Goal: Complete application form: Complete application form

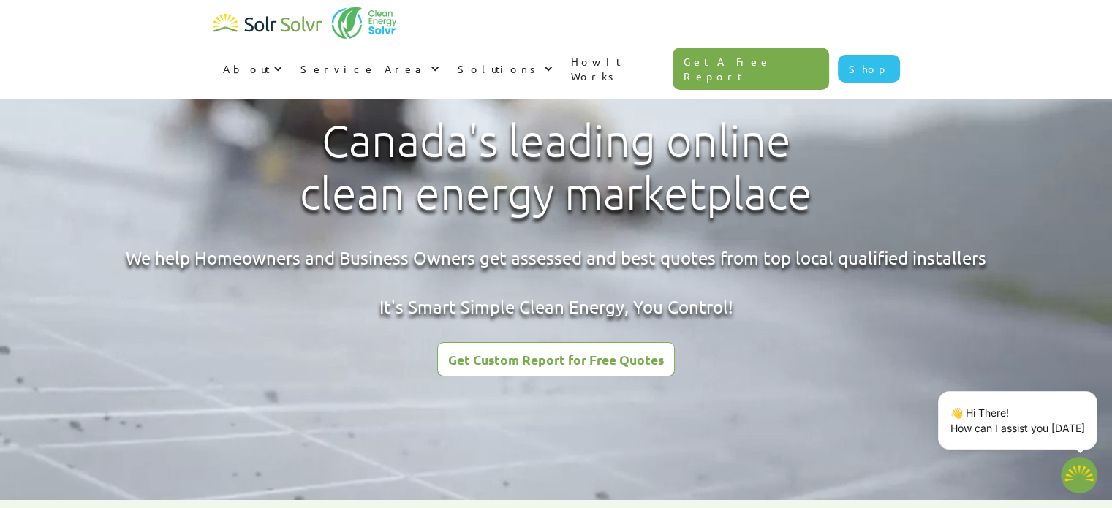
click at [551, 358] on div "Get Custom Report for Free Quotes" at bounding box center [556, 359] width 216 height 13
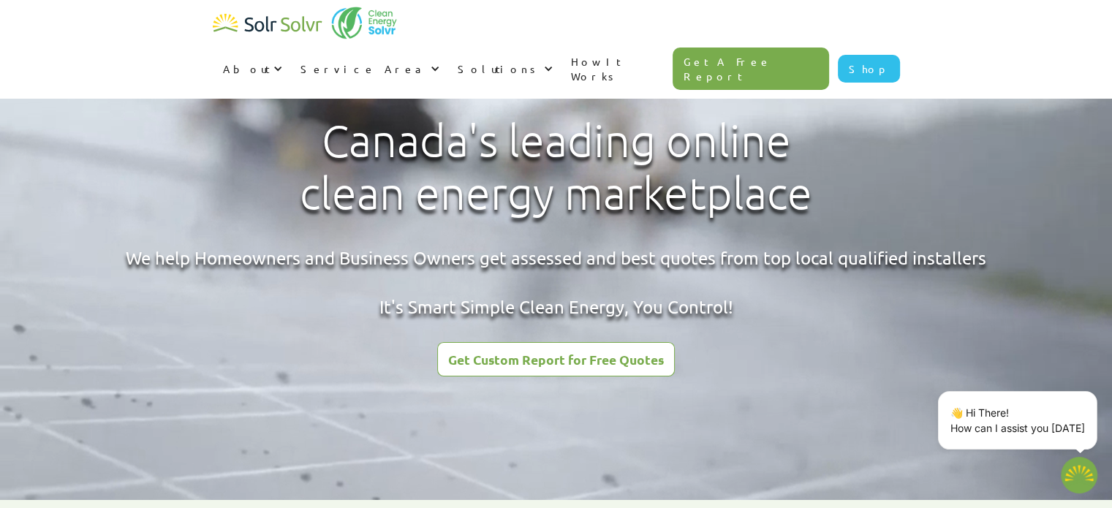
type textarea "x"
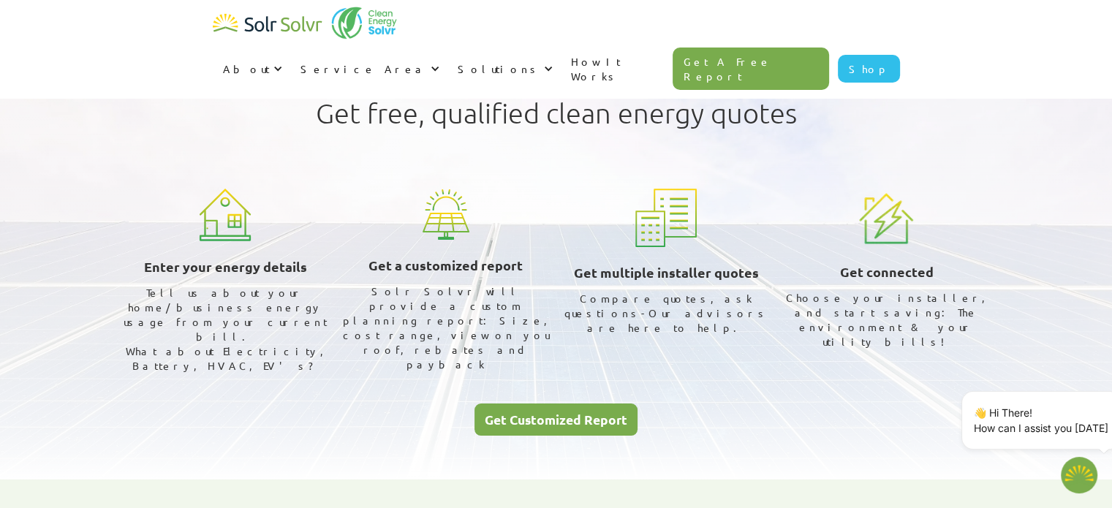
click at [535, 413] on div "Get Customized Report" at bounding box center [556, 419] width 143 height 13
type textarea "x"
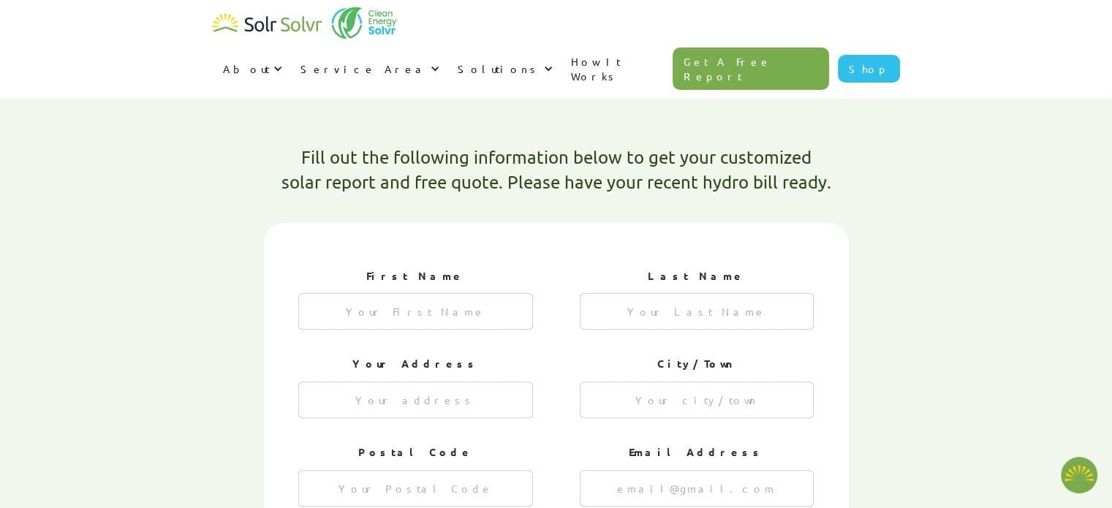
scroll to position [392, 0]
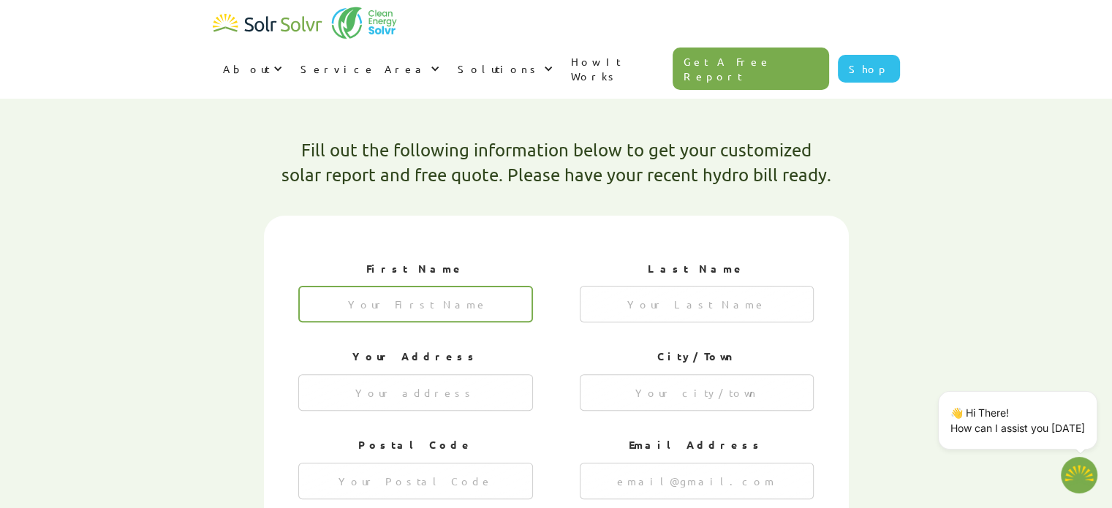
click at [374, 286] on input "1 of 4" at bounding box center [415, 304] width 235 height 37
type input "[PERSON_NAME]"
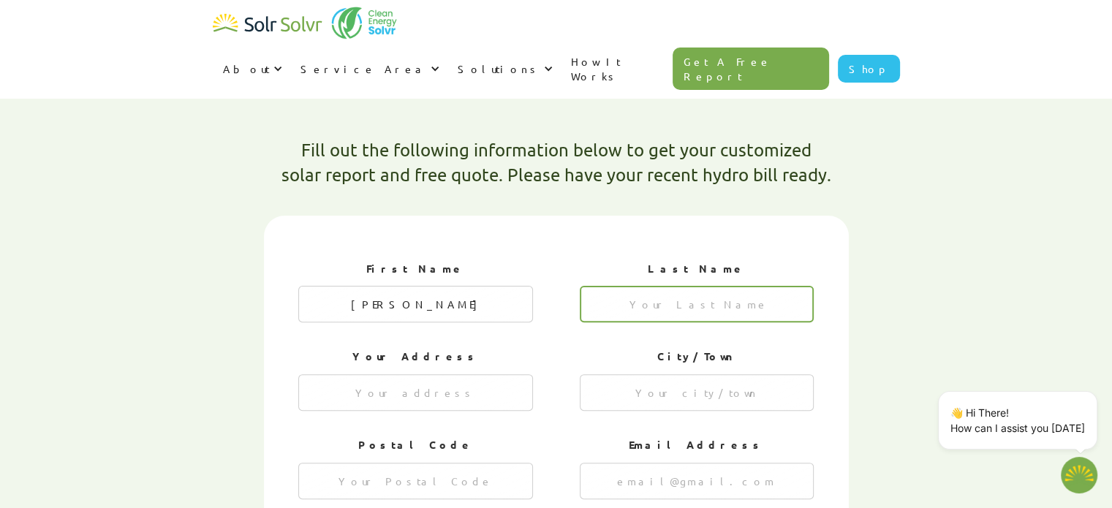
type input "[PERSON_NAME]"
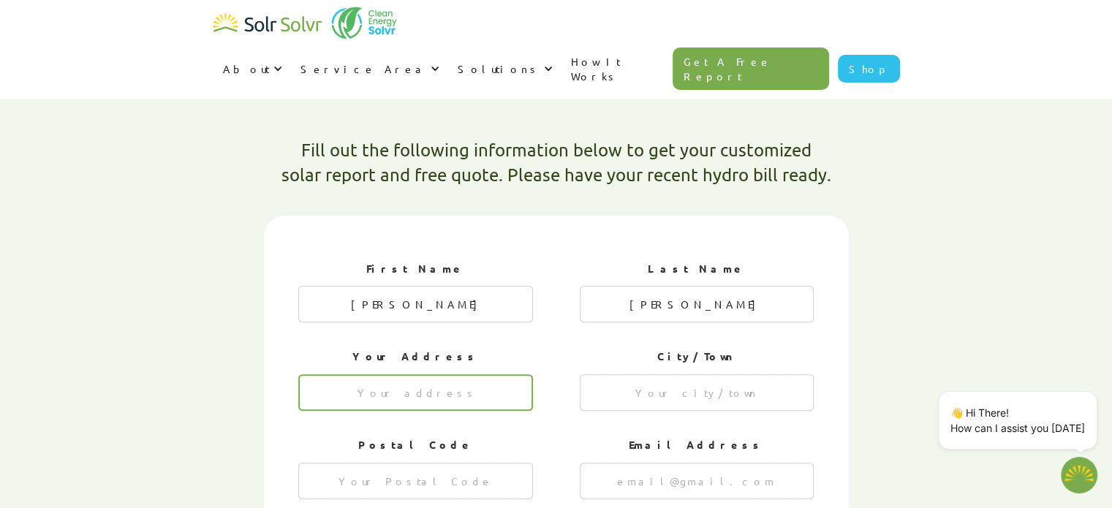
type input "58"
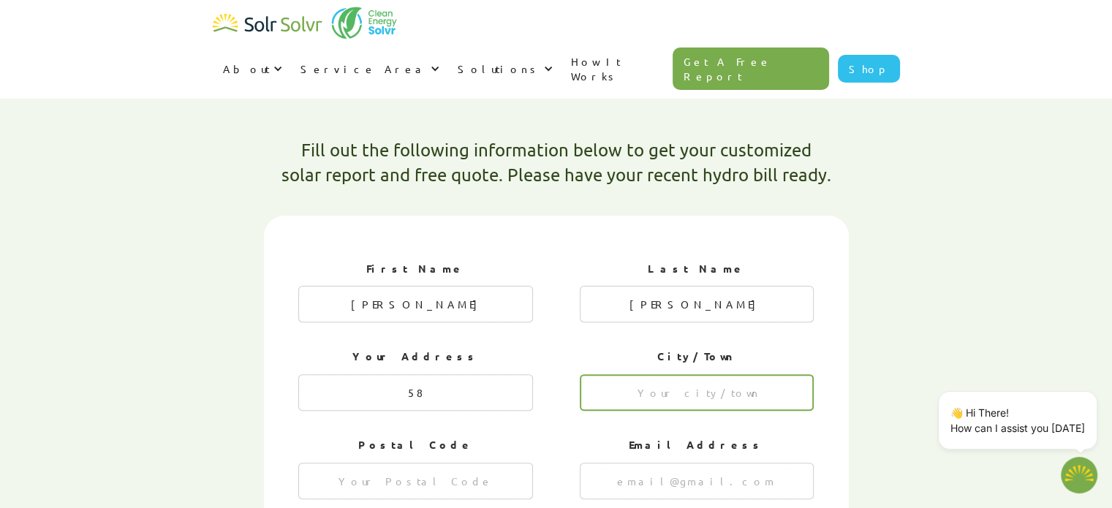
type input "HAMILTON"
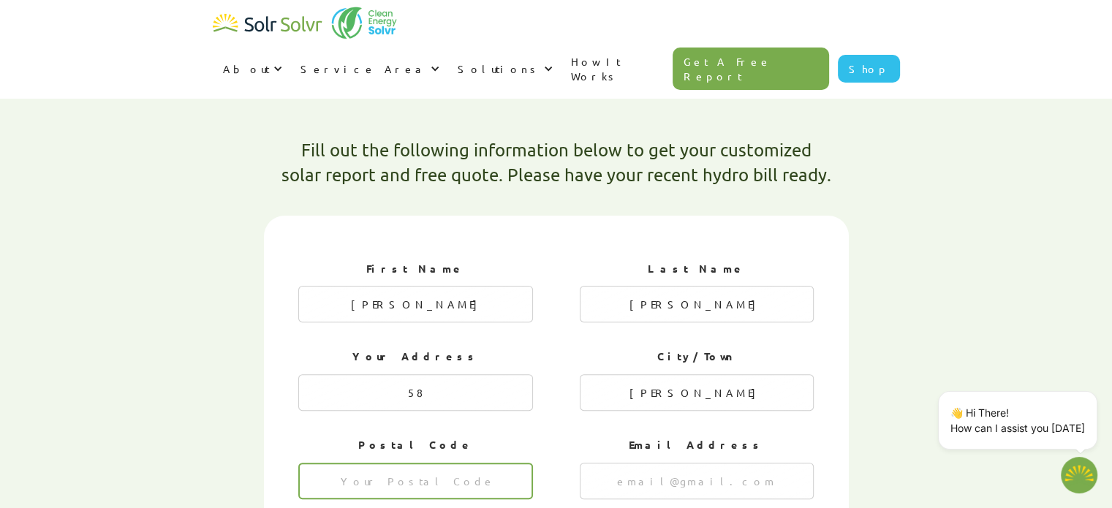
type input "l9c6V3"
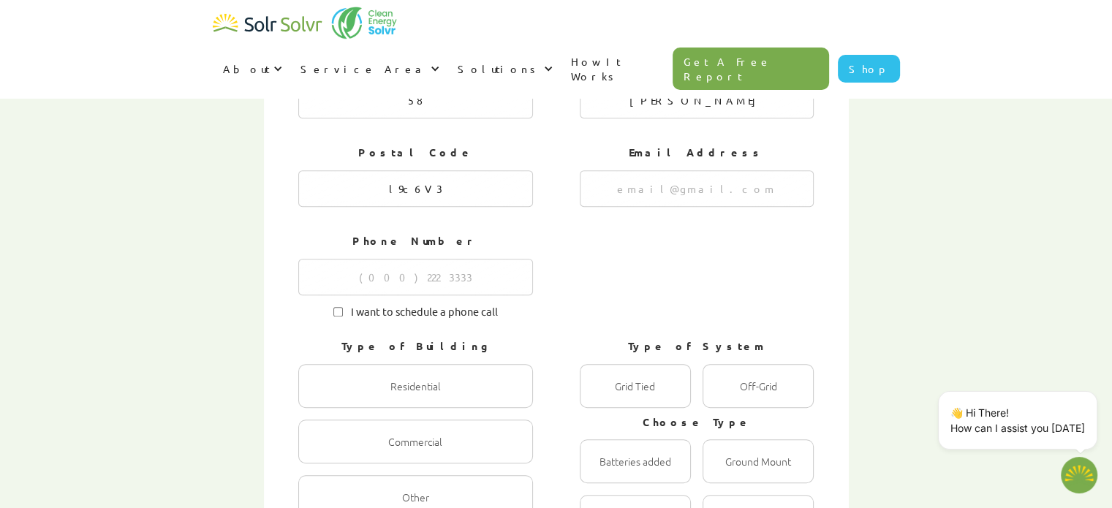
scroll to position [658, 0]
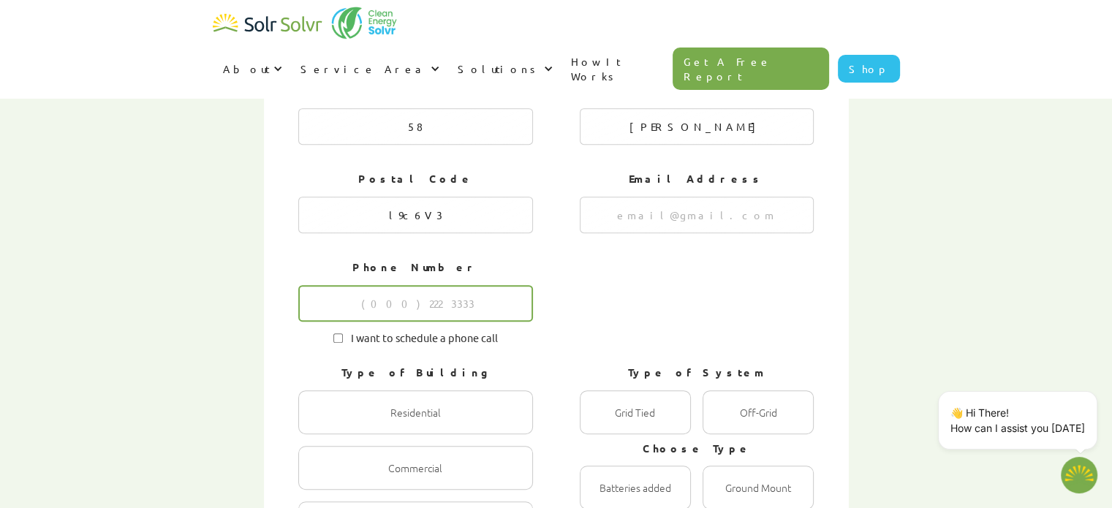
click at [435, 285] on input "1 of 4" at bounding box center [415, 303] width 235 height 37
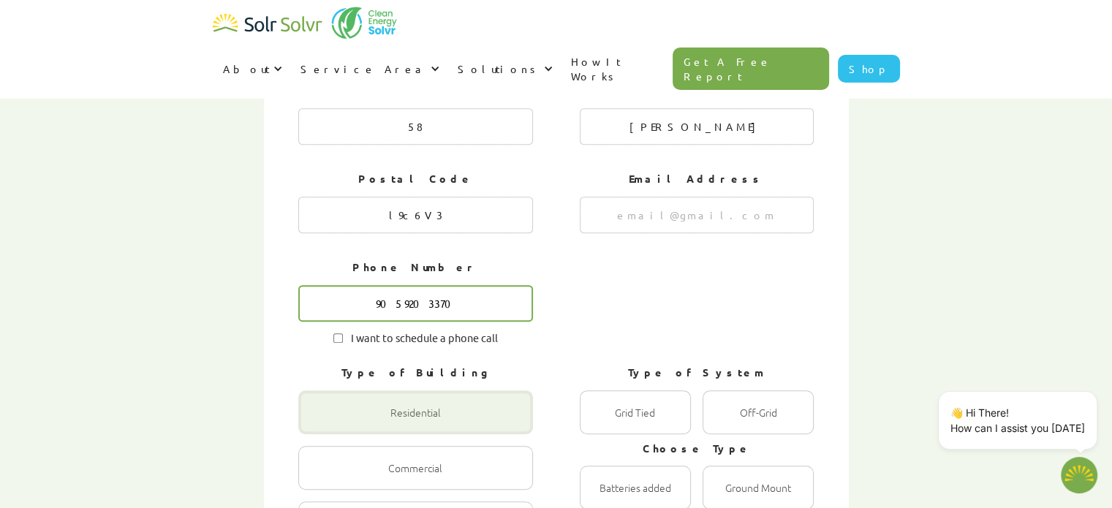
type input "9059203370"
click at [415, 391] on div "1 of 4" at bounding box center [415, 413] width 235 height 44
click at [319, 423] on input "Residential Radio" at bounding box center [314, 428] width 10 height 10
radio input "true"
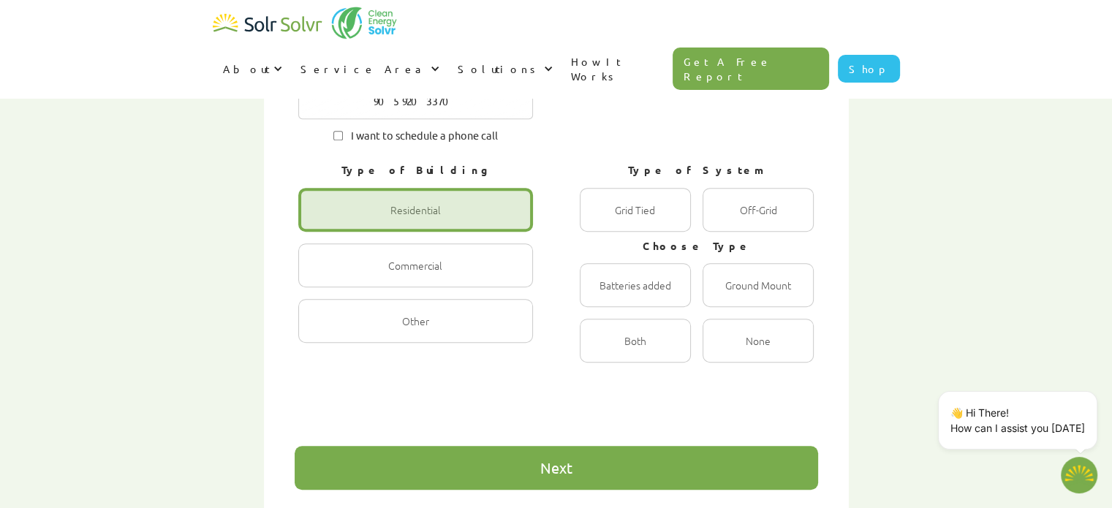
scroll to position [859, 0]
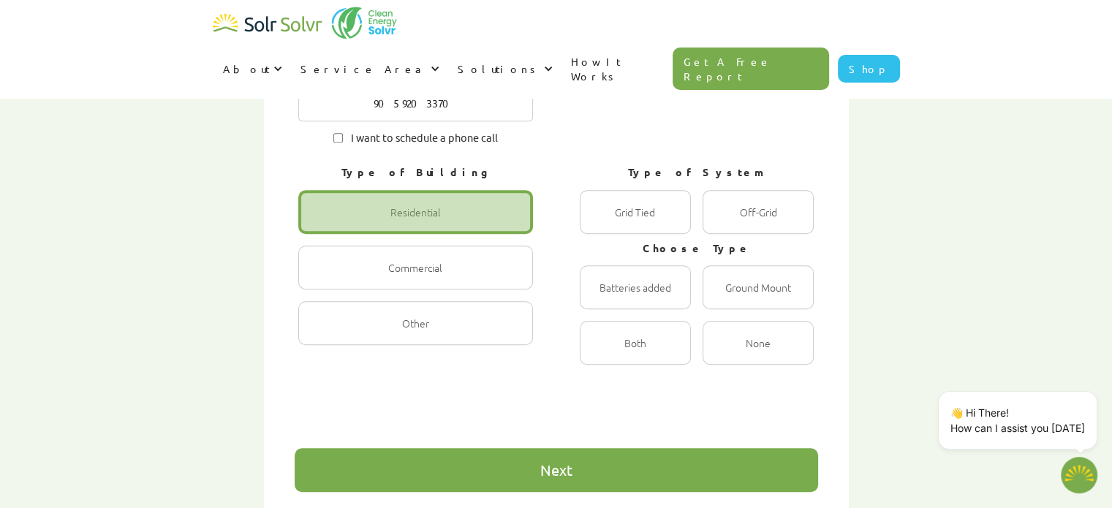
click at [544, 448] on div "Next" at bounding box center [557, 470] width 524 height 44
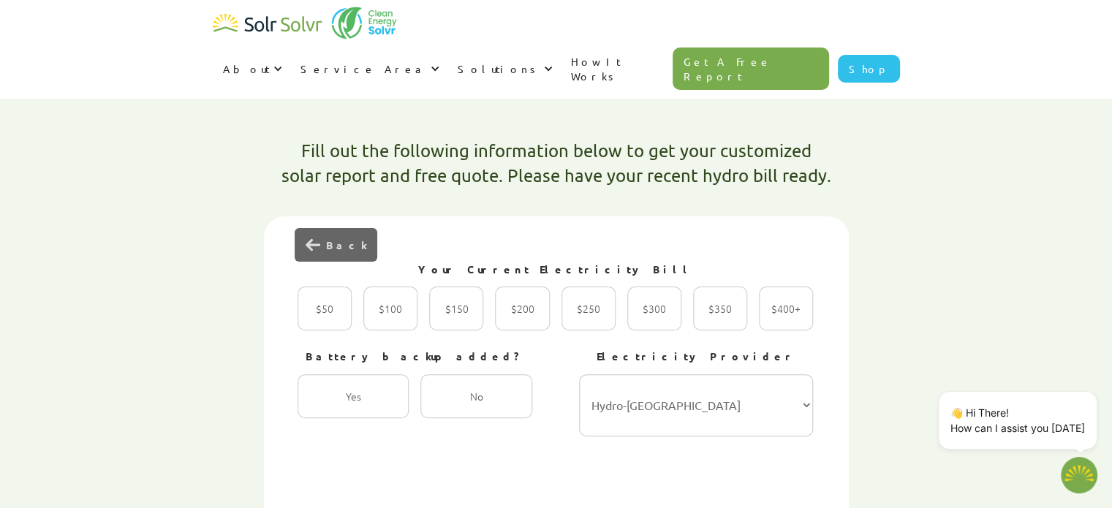
scroll to position [396, 0]
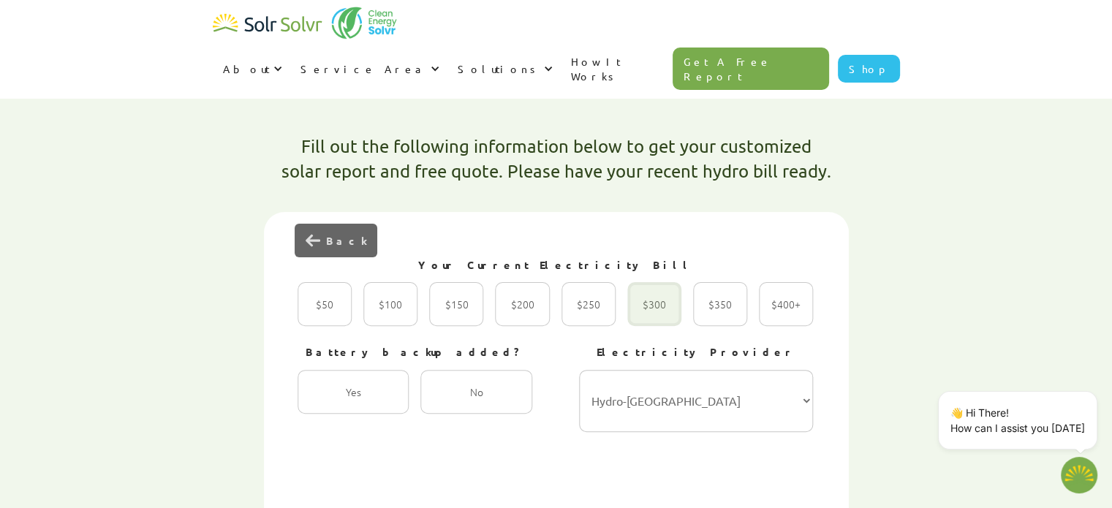
click at [659, 282] on div "2 of 4" at bounding box center [655, 304] width 54 height 44
click at [648, 315] on input "$300 Radio" at bounding box center [644, 320] width 10 height 10
radio input "true"
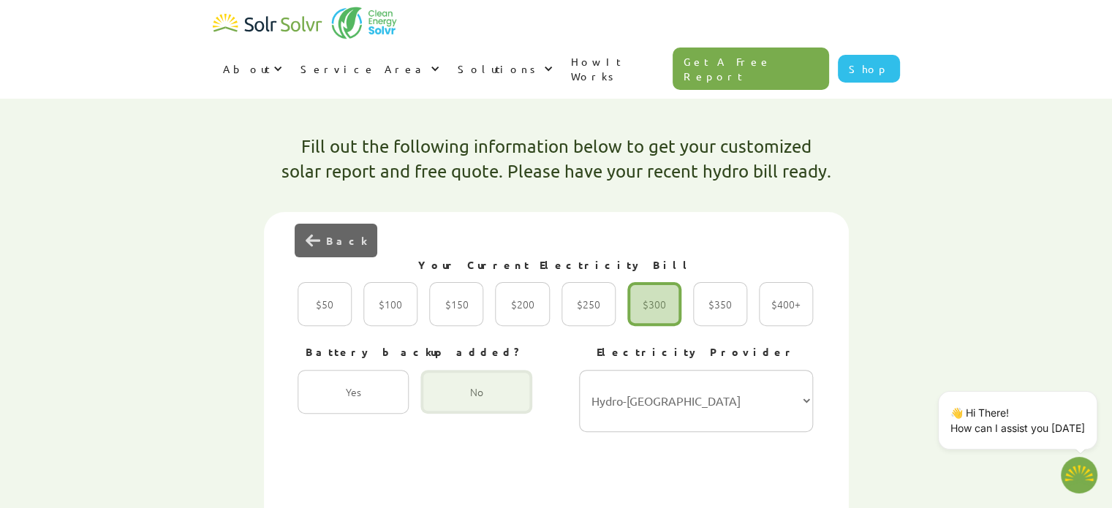
click at [492, 370] on div "2 of 4" at bounding box center [476, 392] width 111 height 44
click at [441, 403] on input "No Radio" at bounding box center [437, 408] width 10 height 10
radio input "true"
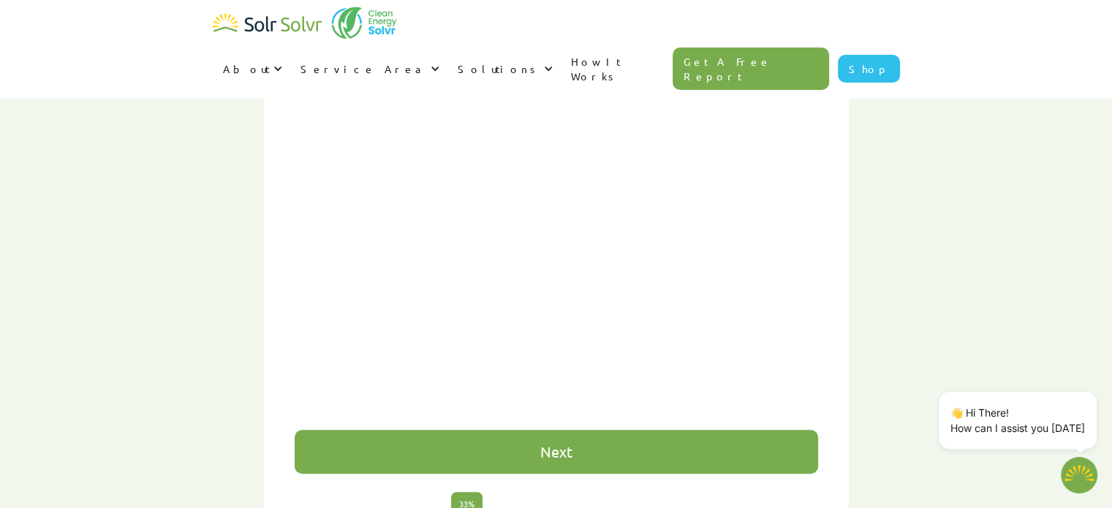
scroll to position [879, 0]
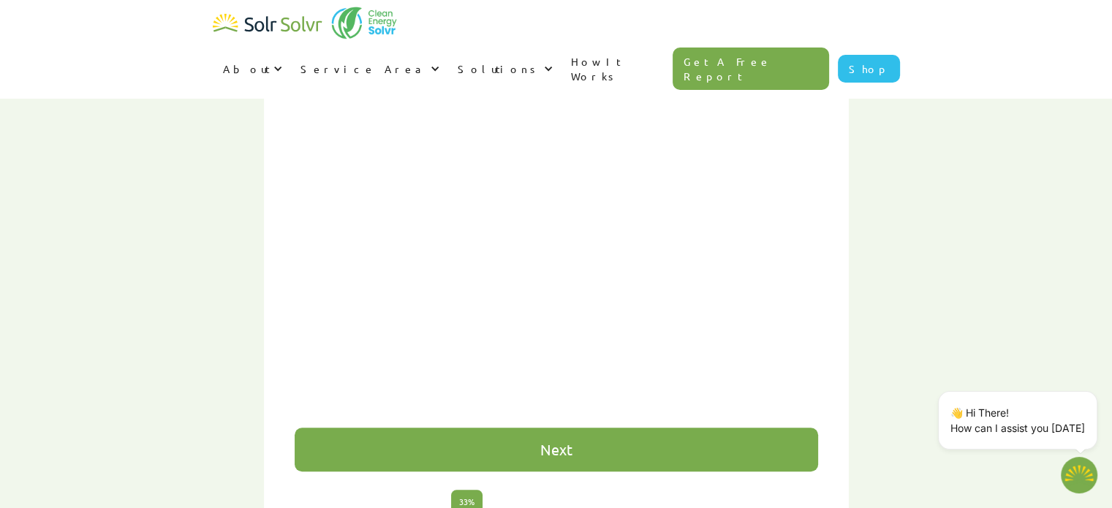
click at [553, 443] on div "Next" at bounding box center [557, 450] width 32 height 15
click at [560, 443] on div "Next" at bounding box center [557, 450] width 32 height 15
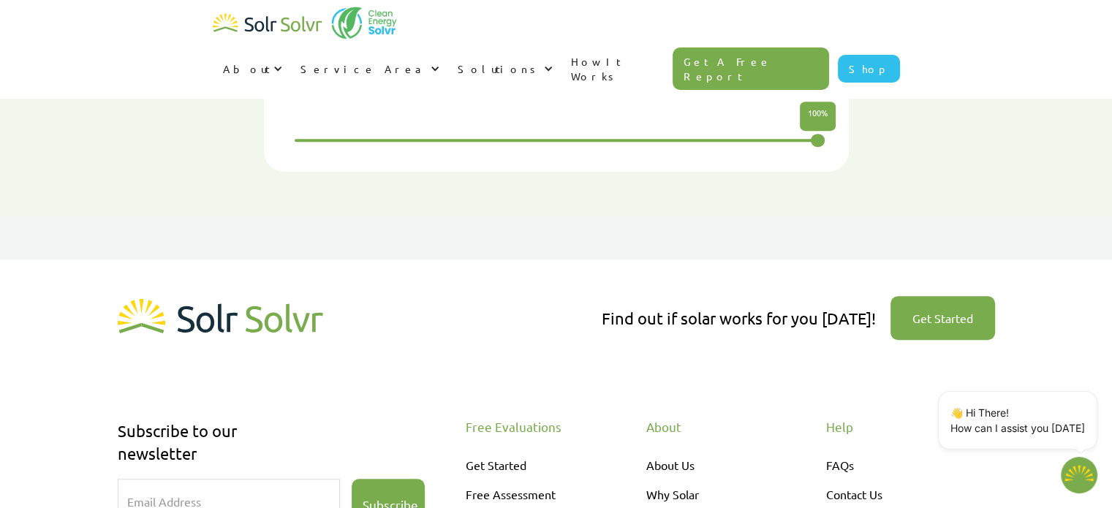
scroll to position [1181, 0]
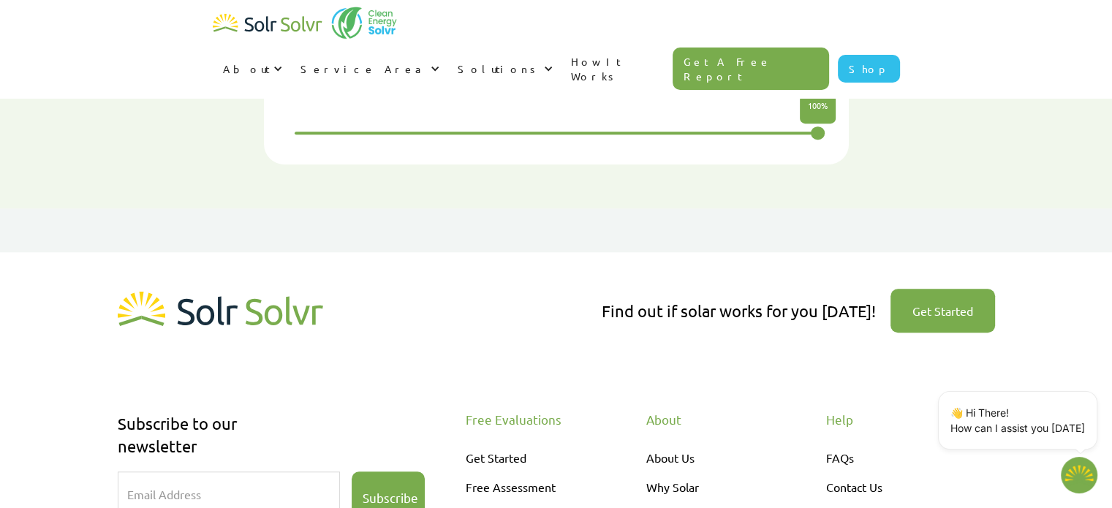
click at [947, 289] on link "Get Started" at bounding box center [943, 311] width 105 height 44
type textarea "x"
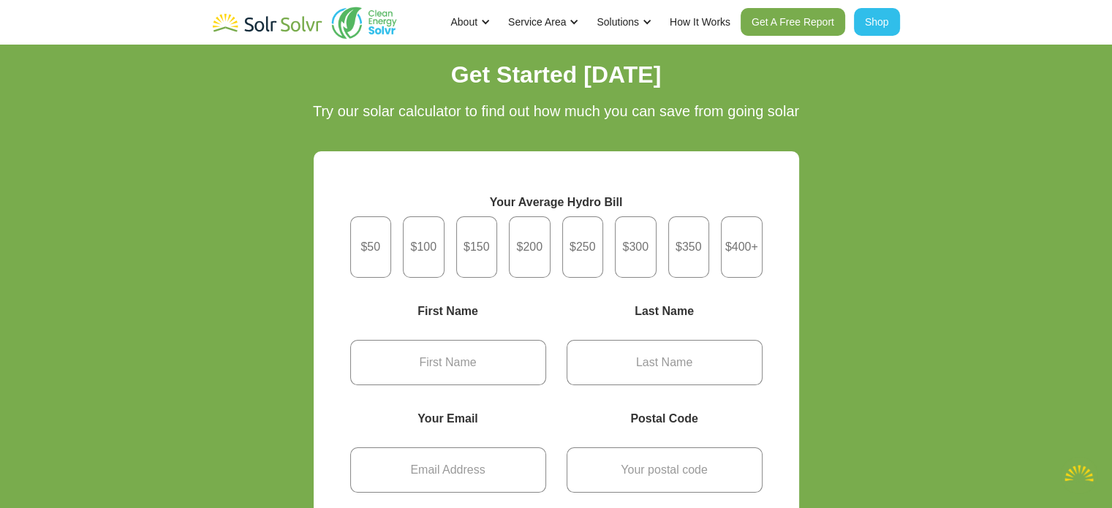
type textarea "x"
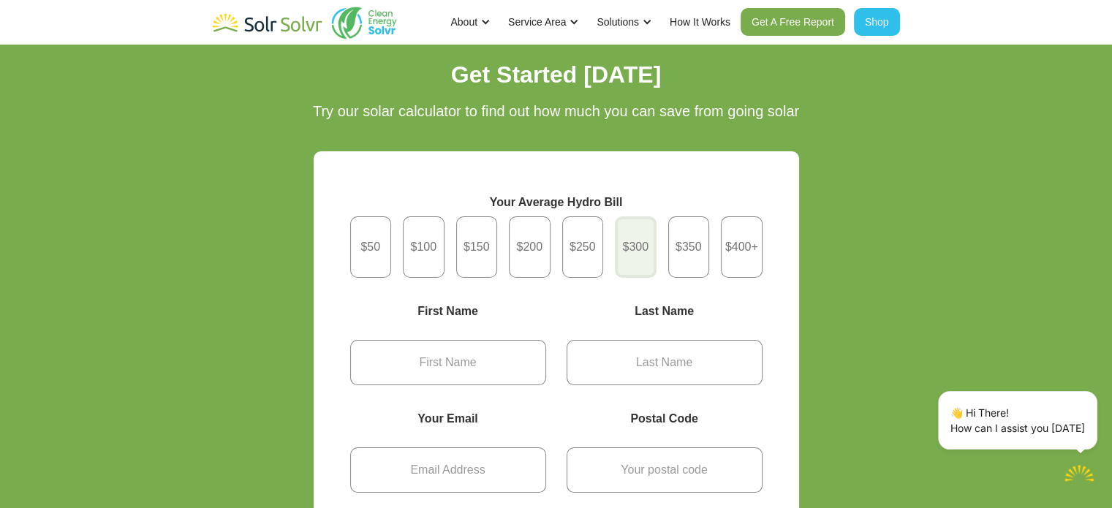
click at [637, 256] on div "Get Started" at bounding box center [636, 247] width 42 height 61
click at [637, 252] on input "$300" at bounding box center [636, 248] width 10 height 10
radio input "true"
click at [432, 355] on input "Get Started" at bounding box center [448, 362] width 196 height 45
type input "[PERSON_NAME]"
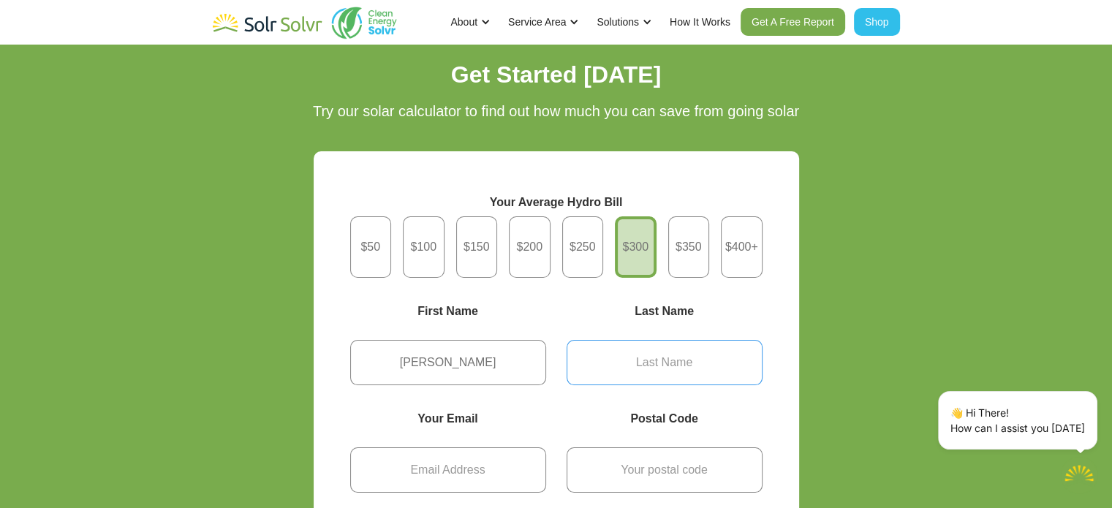
type input "[PERSON_NAME]"
type input "l9c6V3"
type input "58"
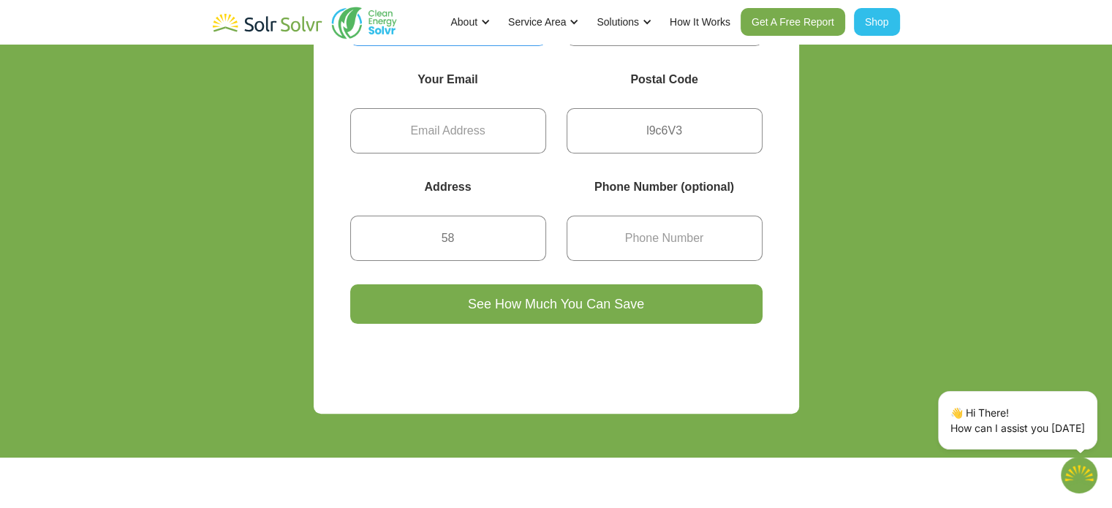
scroll to position [342, 0]
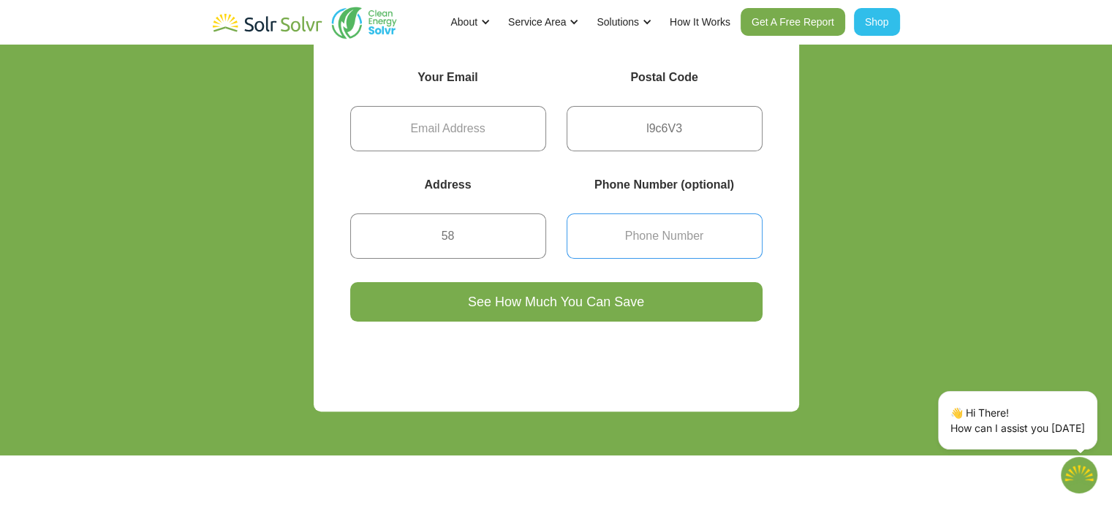
click at [644, 230] on input "Get Started" at bounding box center [665, 236] width 196 height 45
type input "9059203370"
click at [635, 294] on input "See How Much You Can Save" at bounding box center [556, 301] width 413 height 39
click at [593, 296] on input "See How Much You Can Save" at bounding box center [556, 301] width 413 height 39
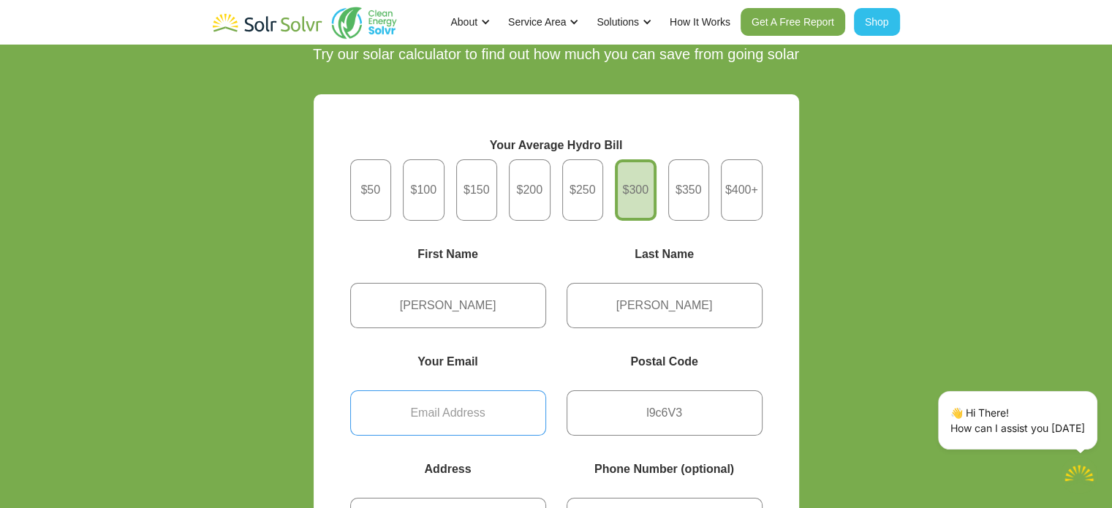
scroll to position [0, 0]
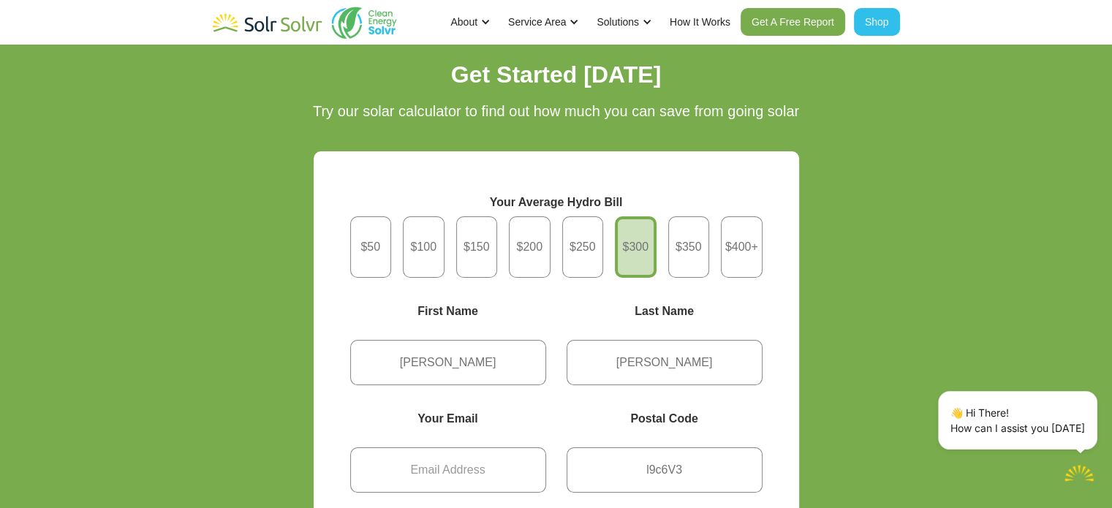
click at [805, 20] on link "Get A Free Report" at bounding box center [793, 22] width 105 height 28
type textarea "x"
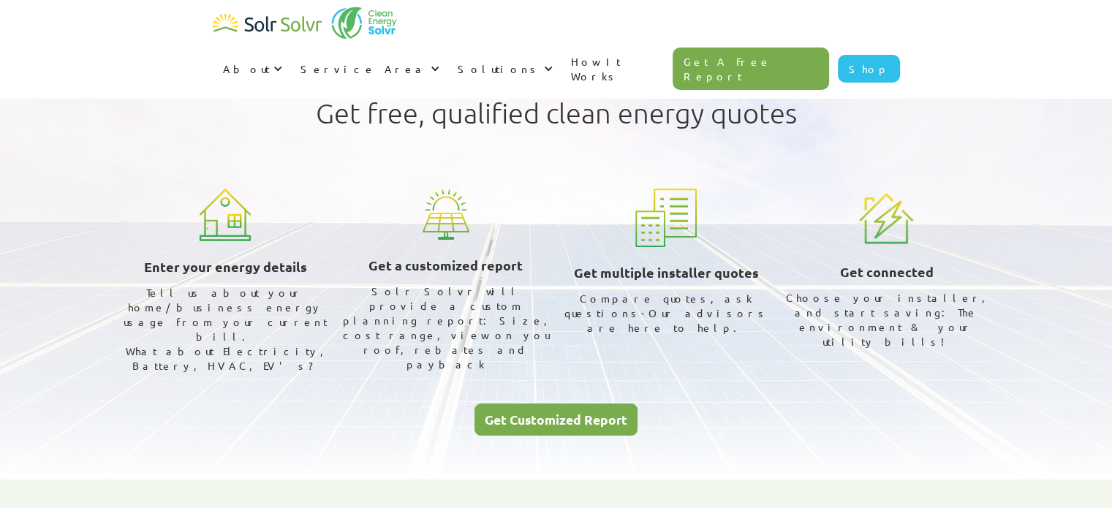
radio input "true"
click at [557, 413] on div "Get Customized Report" at bounding box center [556, 419] width 143 height 13
type textarea "x"
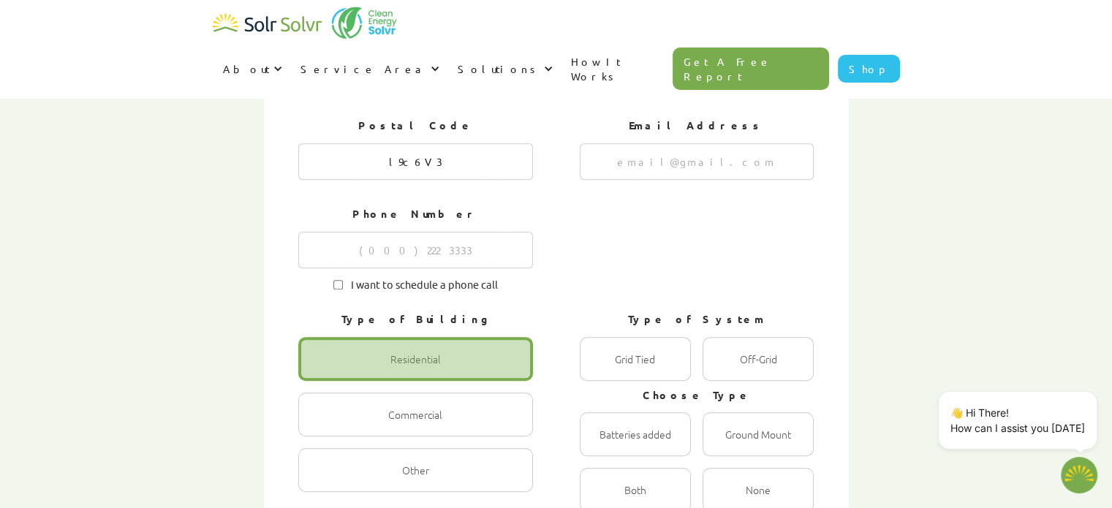
scroll to position [714, 0]
click at [339, 278] on input "I want to schedule a phone call" at bounding box center [339, 283] width 10 height 10
checkbox input "true"
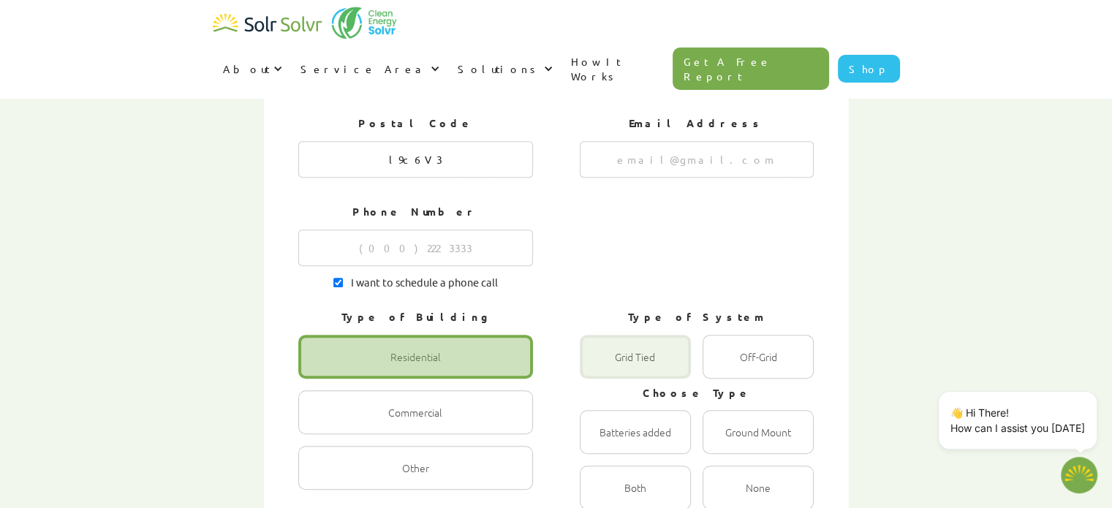
click at [639, 335] on div "1 of 4" at bounding box center [635, 357] width 111 height 44
click at [600, 368] on Tied "Grid Tied Radio" at bounding box center [596, 373] width 10 height 10
radio Tied "true"
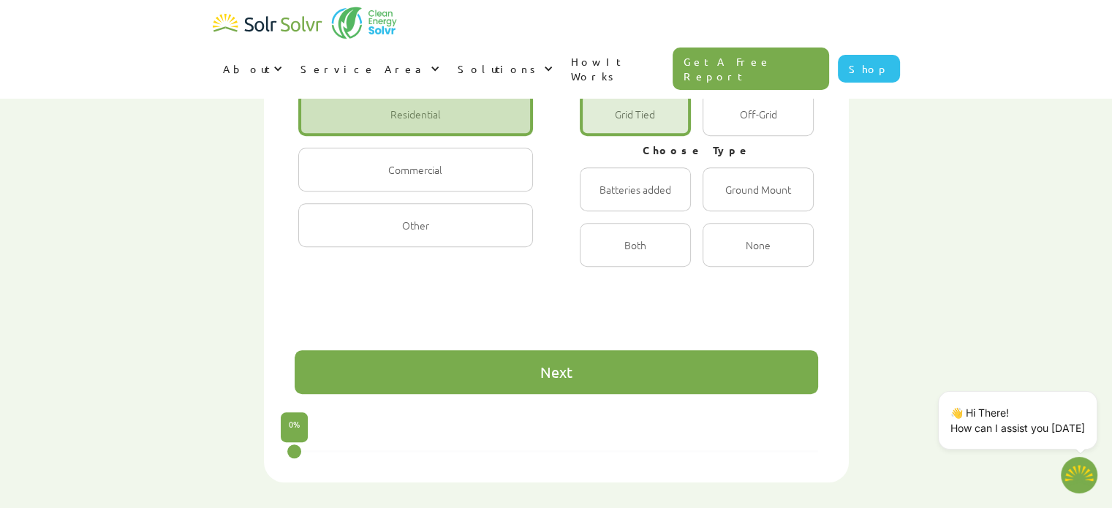
scroll to position [954, 0]
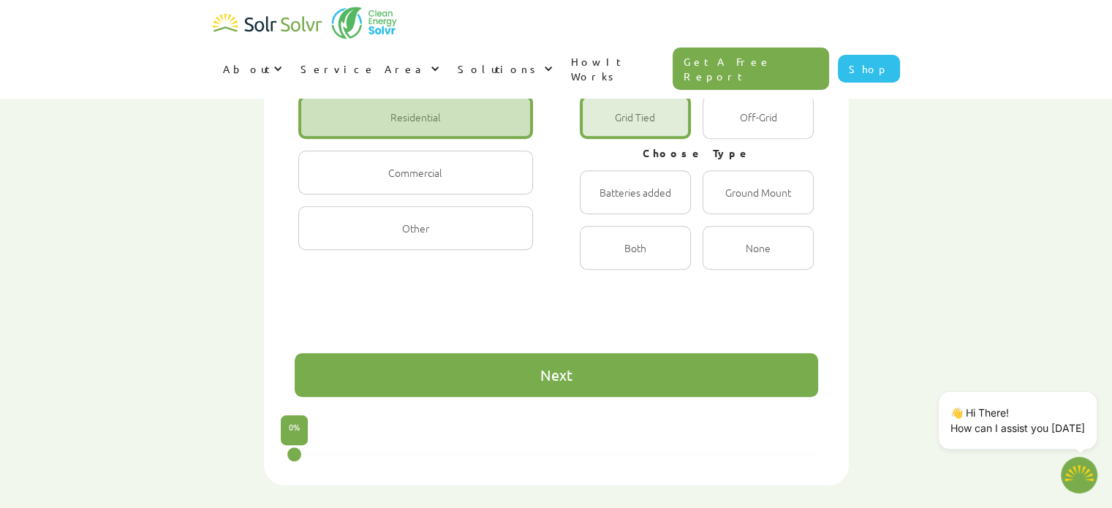
click at [594, 353] on div "Next" at bounding box center [557, 375] width 524 height 44
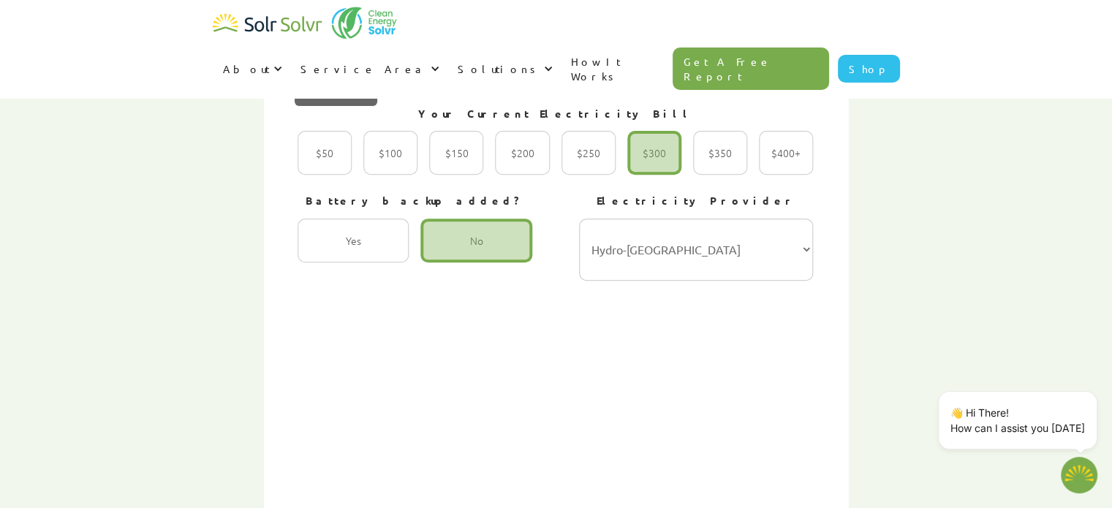
scroll to position [554, 0]
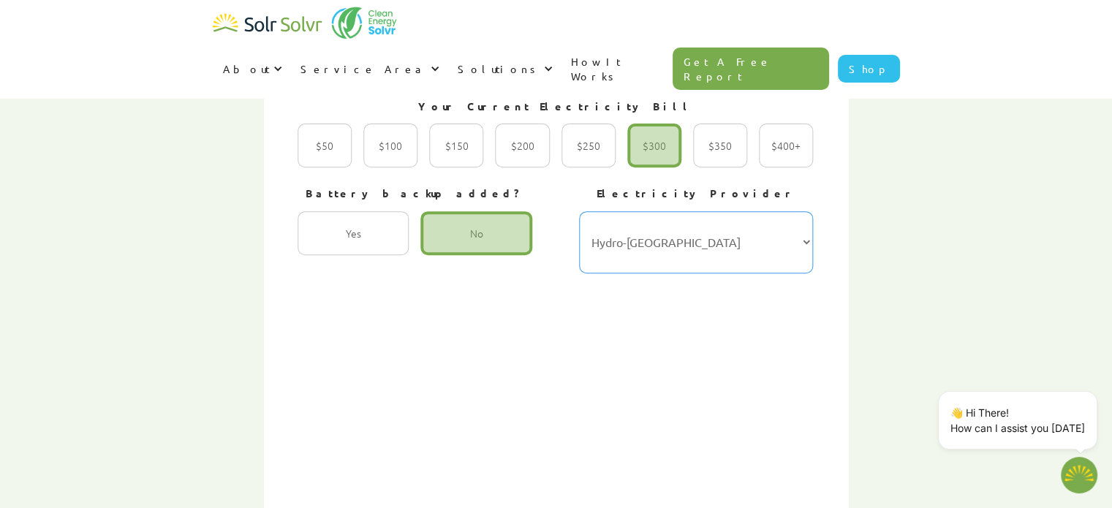
click at [805, 211] on select "Hydro-Québec Hydro One Ontario Power Generation BC Hydro Alectra Utilities ENMA…" at bounding box center [696, 242] width 235 height 62
select select "Alectra Utilities"
click at [579, 211] on select "Hydro-Québec Hydro One Ontario Power Generation BC Hydro Alectra Utilities ENMA…" at bounding box center [696, 242] width 235 height 62
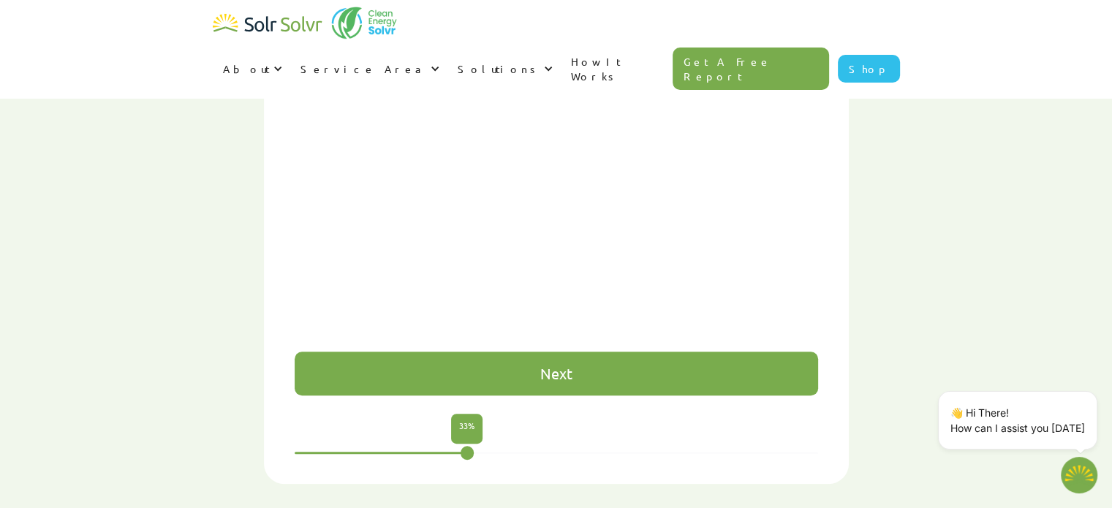
scroll to position [957, 0]
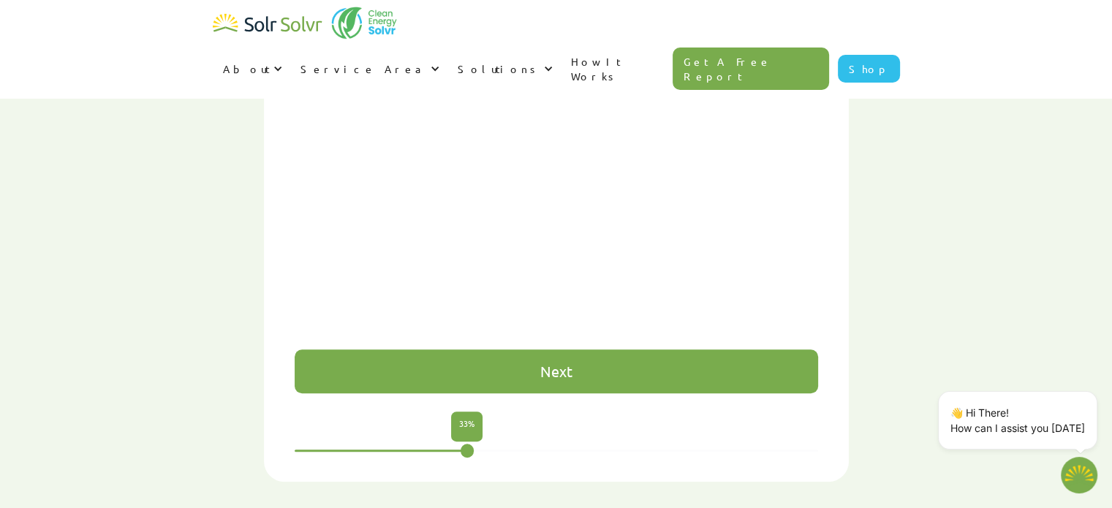
click at [582, 350] on div "Next" at bounding box center [557, 372] width 524 height 44
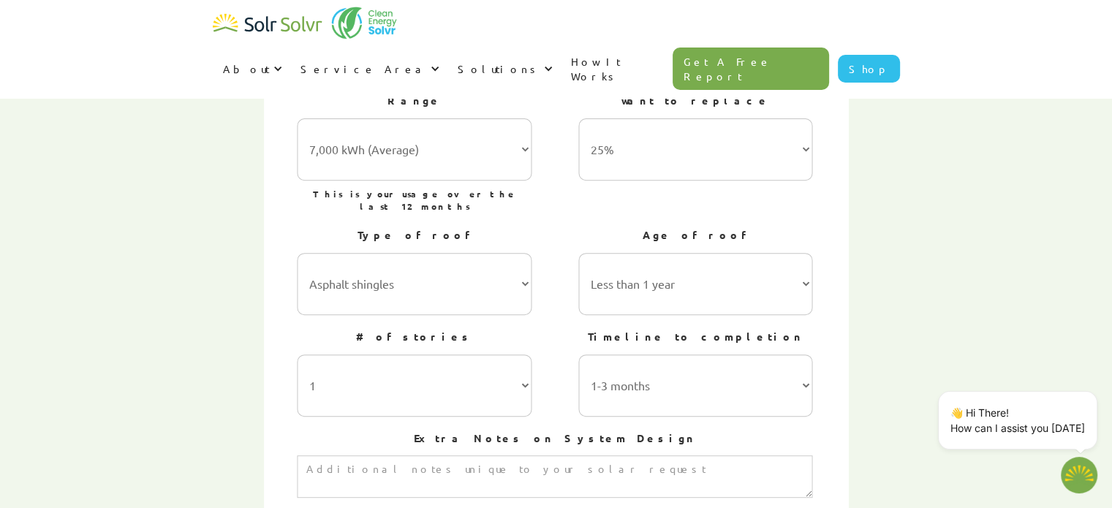
scroll to position [584, 0]
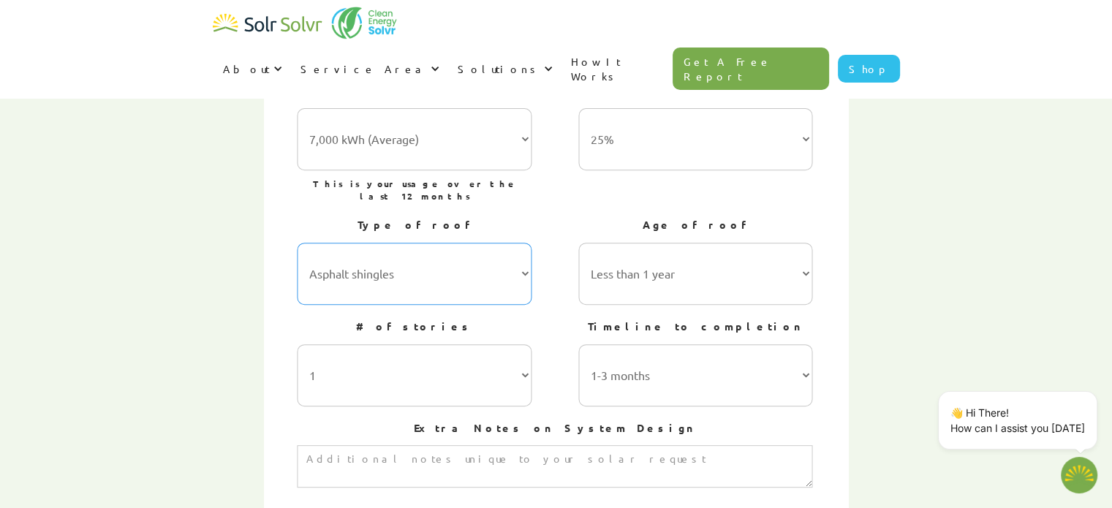
click at [527, 243] on select "Asphalt shingles Metal roofing Stone-coated steel Slate Rubber slate Clay and c…" at bounding box center [414, 274] width 235 height 62
click at [298, 243] on select "Asphalt shingles Metal roofing Stone-coated steel Slate Rubber slate Clay and c…" at bounding box center [414, 274] width 235 height 62
click at [525, 345] on select "1 2 3 or more" at bounding box center [414, 376] width 235 height 62
select select "2"
click at [298, 345] on select "1 2 3 or more" at bounding box center [414, 376] width 235 height 62
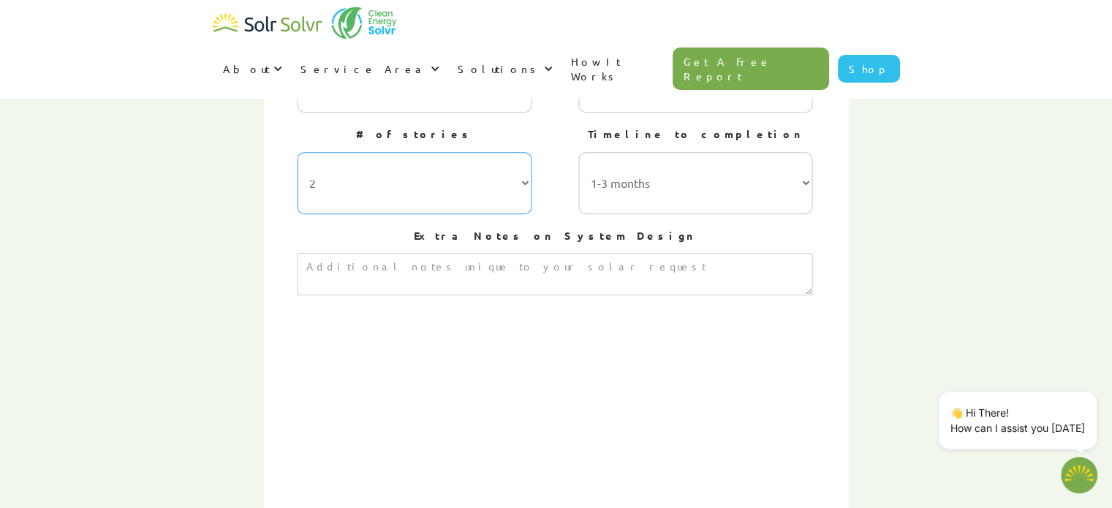
scroll to position [865, 0]
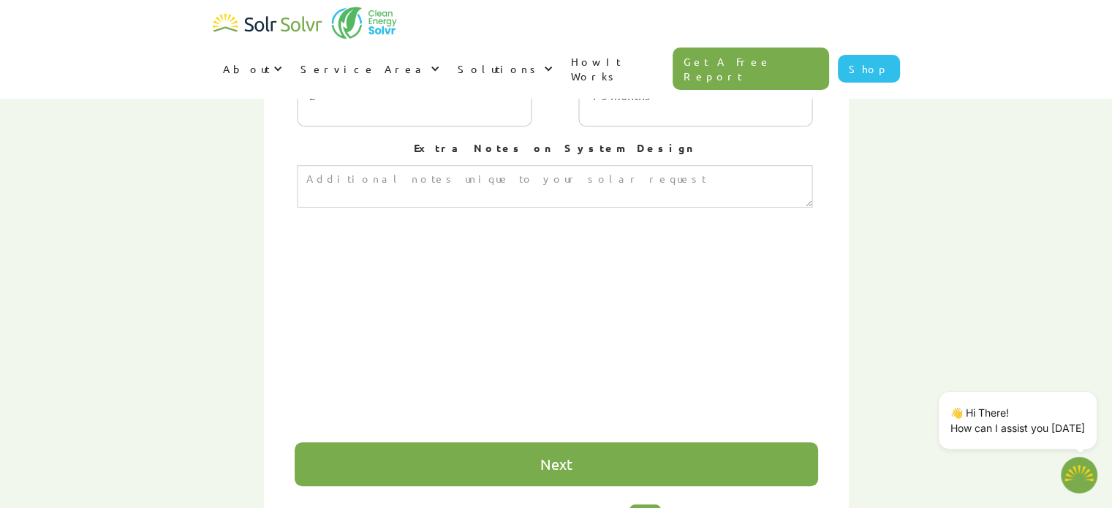
click at [621, 443] on div "Next" at bounding box center [557, 465] width 524 height 44
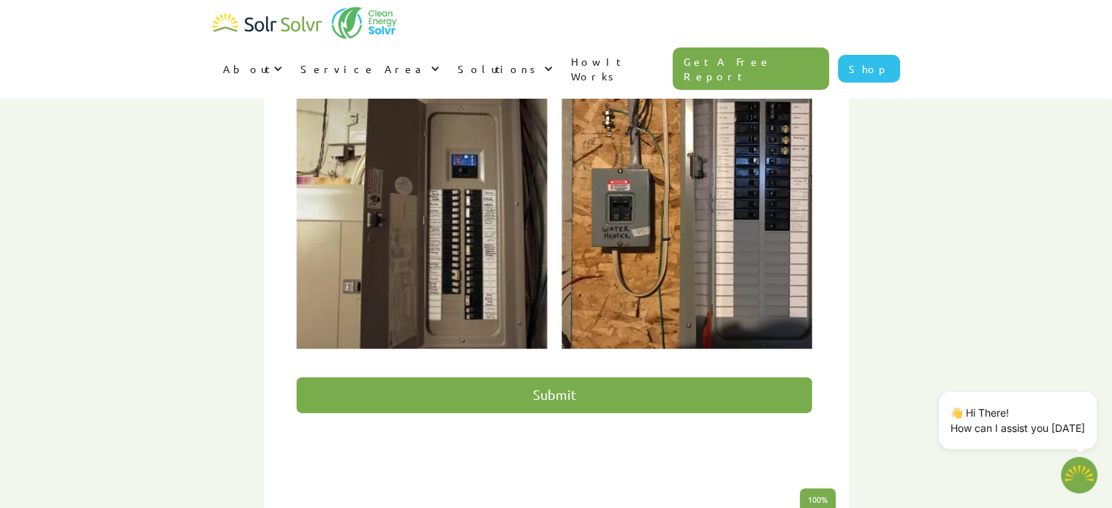
scroll to position [777, 0]
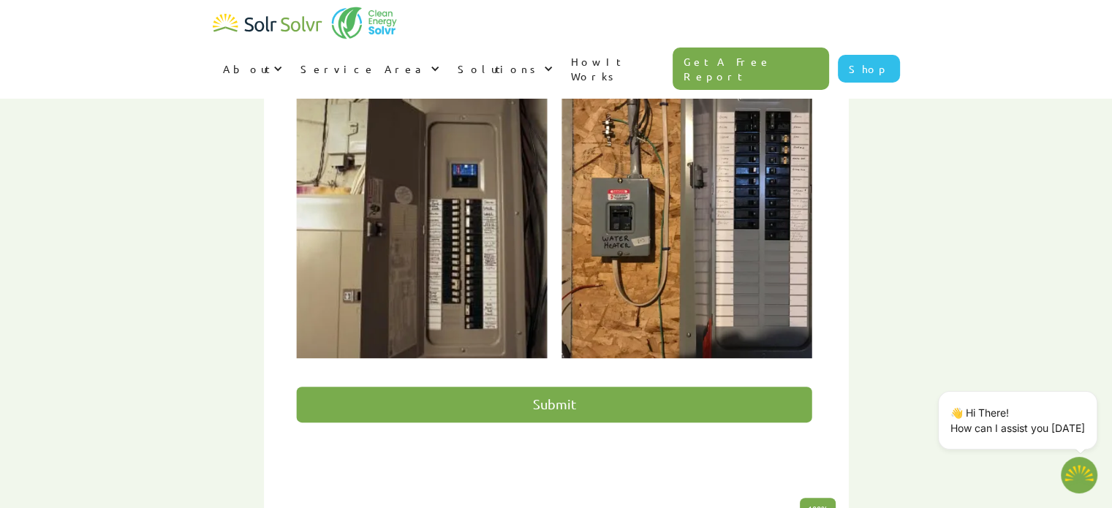
click at [562, 387] on input "Submit" at bounding box center [555, 405] width 516 height 36
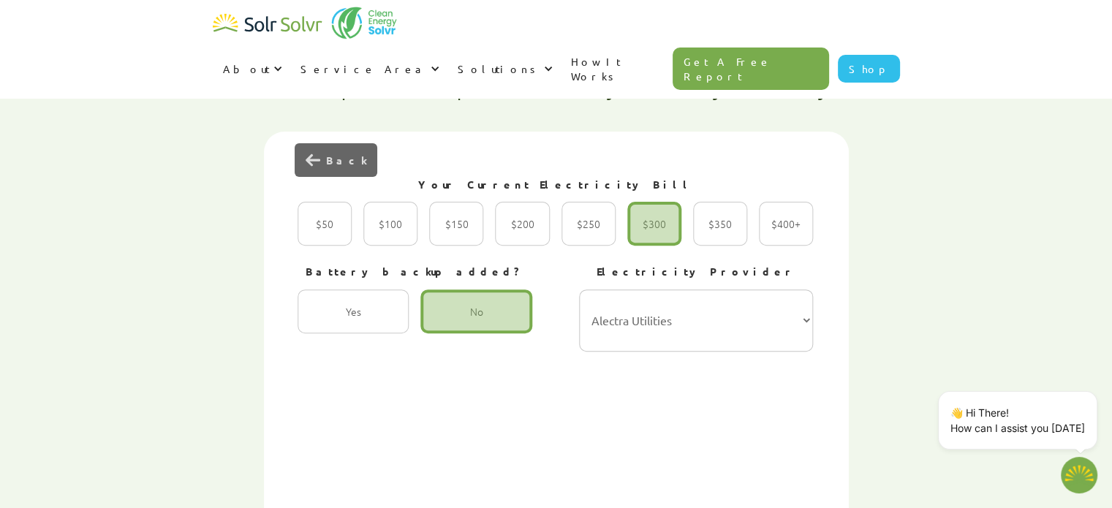
scroll to position [481, 0]
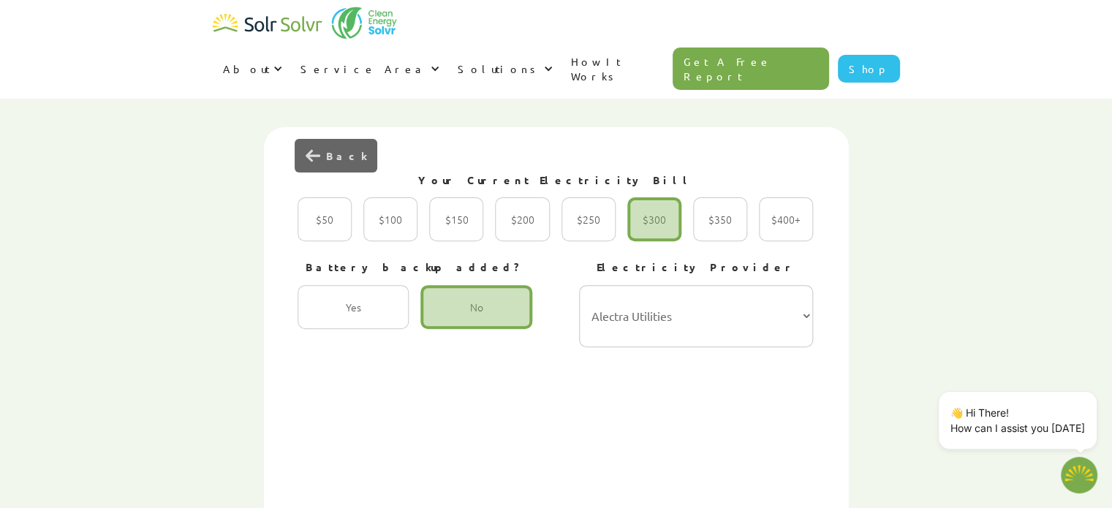
click at [655, 197] on div "2 of 4" at bounding box center [655, 219] width 54 height 44
click at [648, 230] on input "$300 Radio" at bounding box center [644, 235] width 10 height 10
click at [652, 197] on div "2 of 4" at bounding box center [655, 219] width 54 height 44
click at [648, 230] on input "$300 Radio" at bounding box center [644, 235] width 10 height 10
click at [512, 285] on div "2 of 4" at bounding box center [476, 307] width 111 height 44
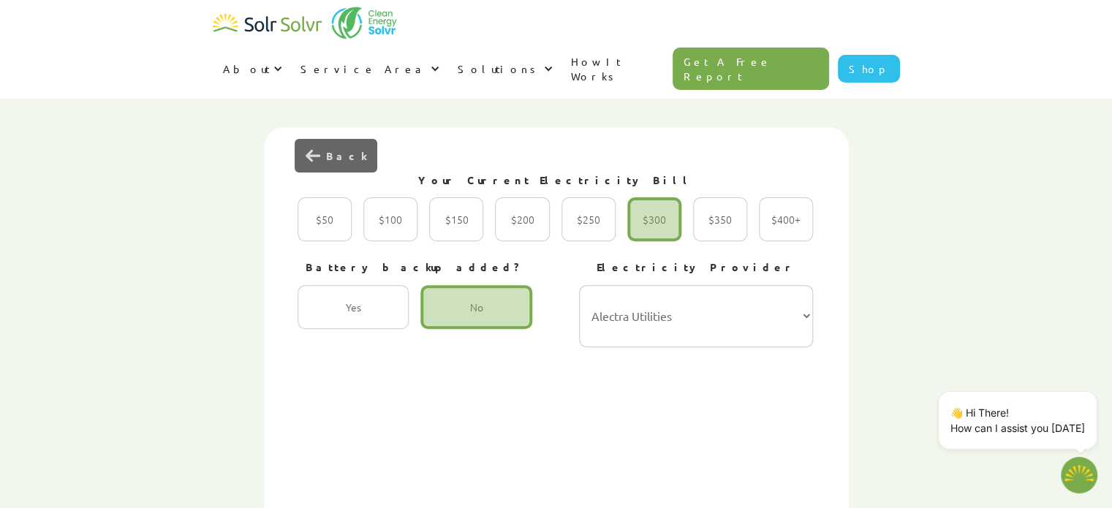
click at [441, 318] on input "No Radio" at bounding box center [437, 323] width 10 height 10
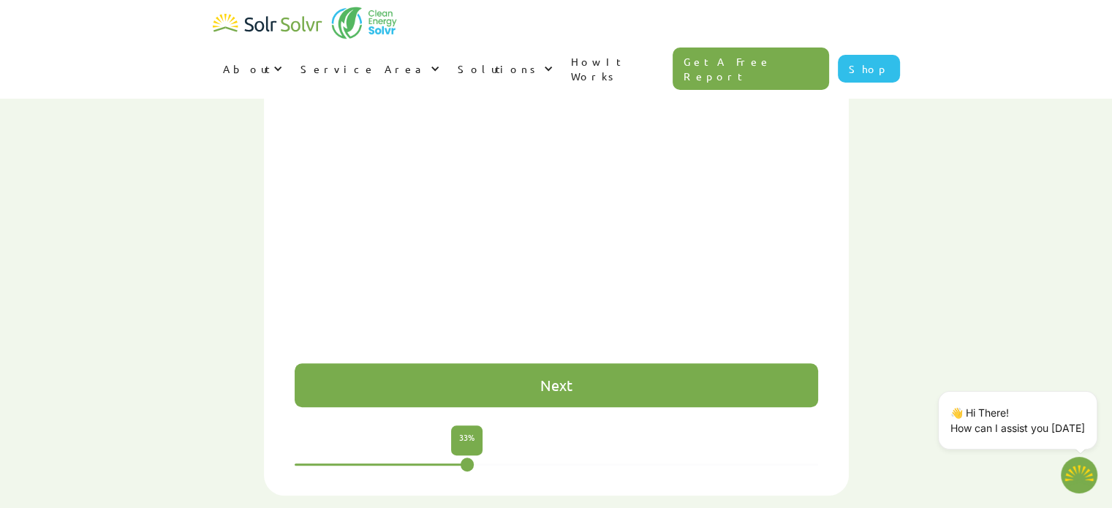
scroll to position [928, 0]
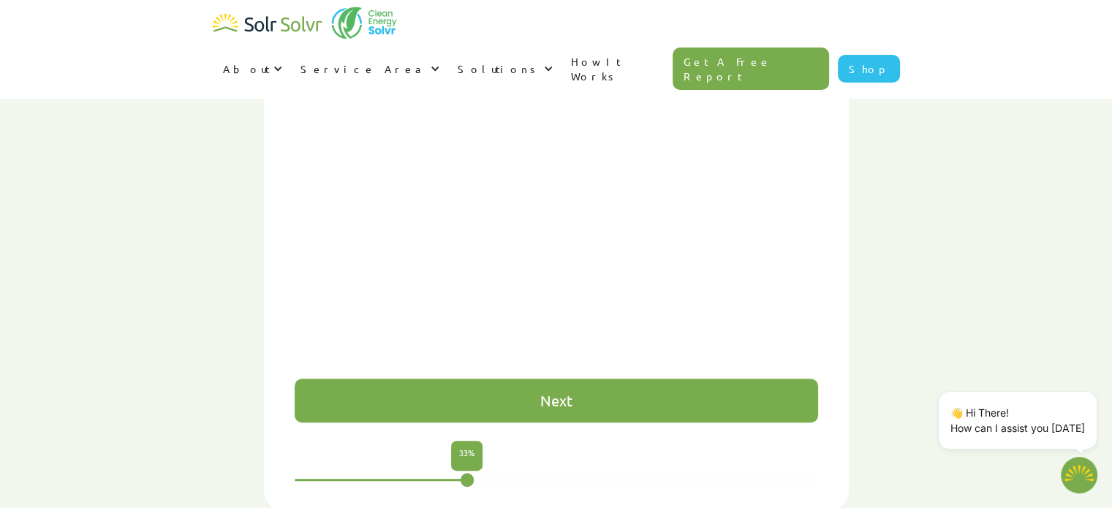
click at [600, 379] on div "Next" at bounding box center [557, 401] width 524 height 44
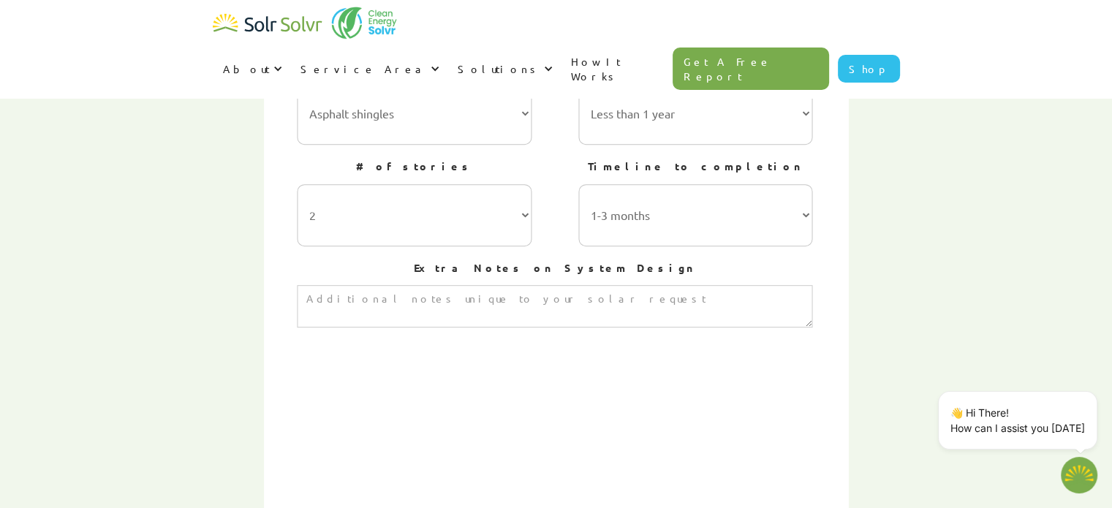
scroll to position [747, 0]
click at [581, 283] on textarea "3 of 4" at bounding box center [555, 304] width 516 height 42
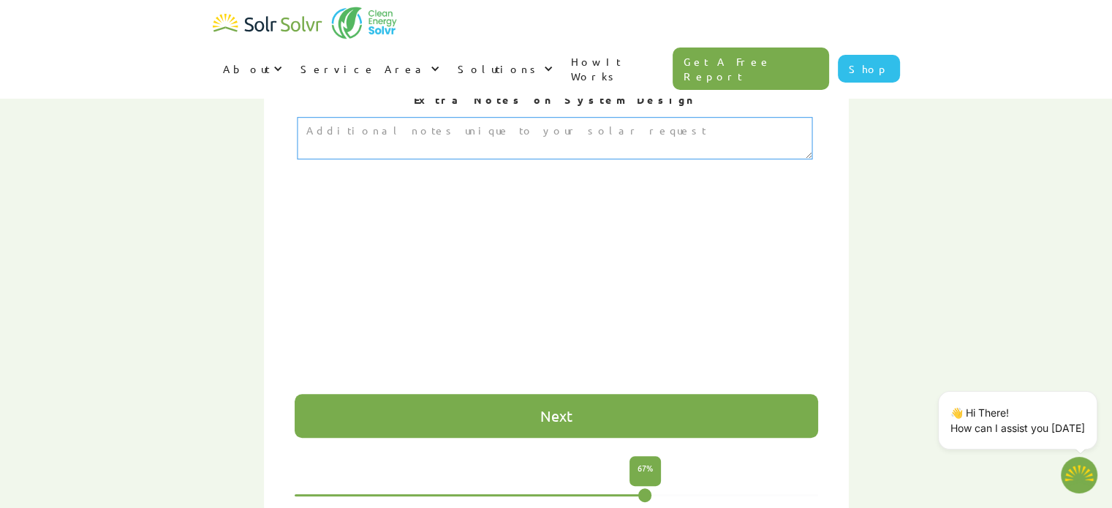
scroll to position [933, 0]
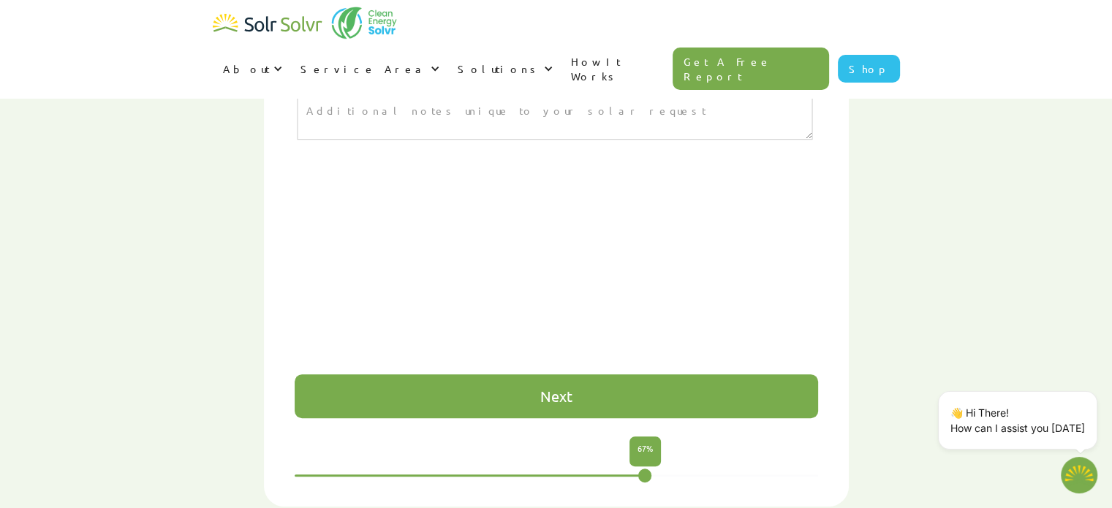
click at [622, 374] on div "Next" at bounding box center [557, 396] width 524 height 44
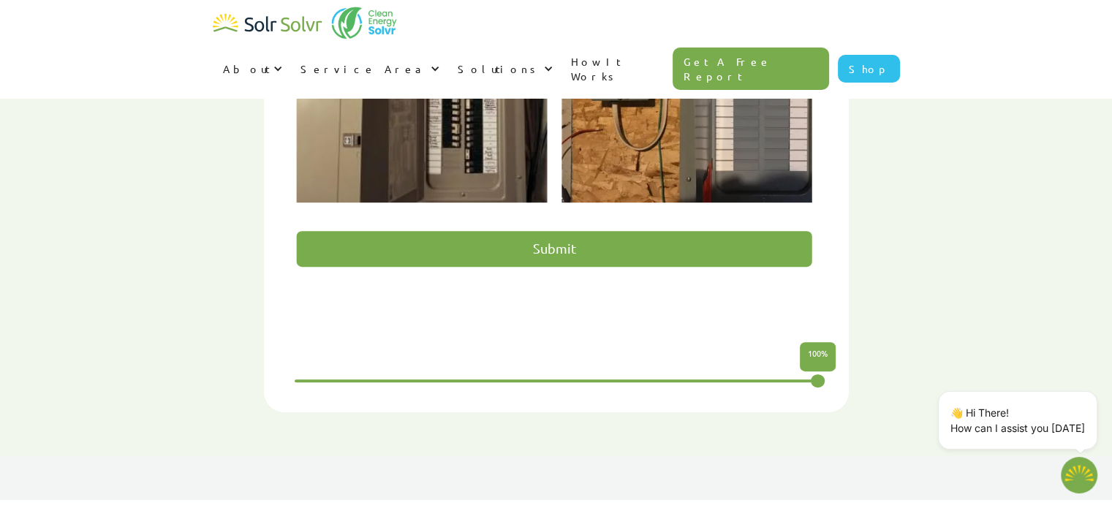
click at [546, 231] on input "Submit" at bounding box center [555, 249] width 516 height 36
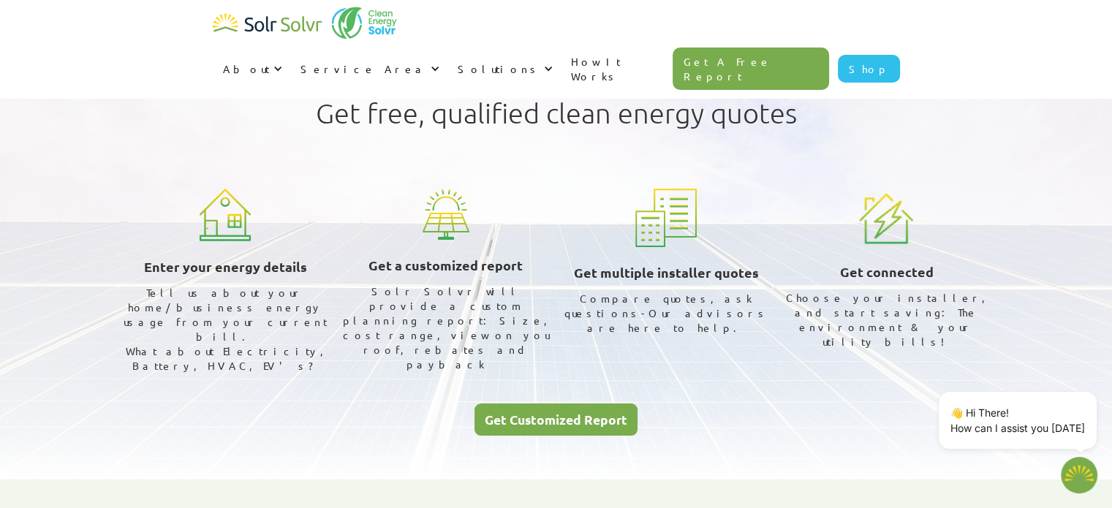
scroll to position [942, 0]
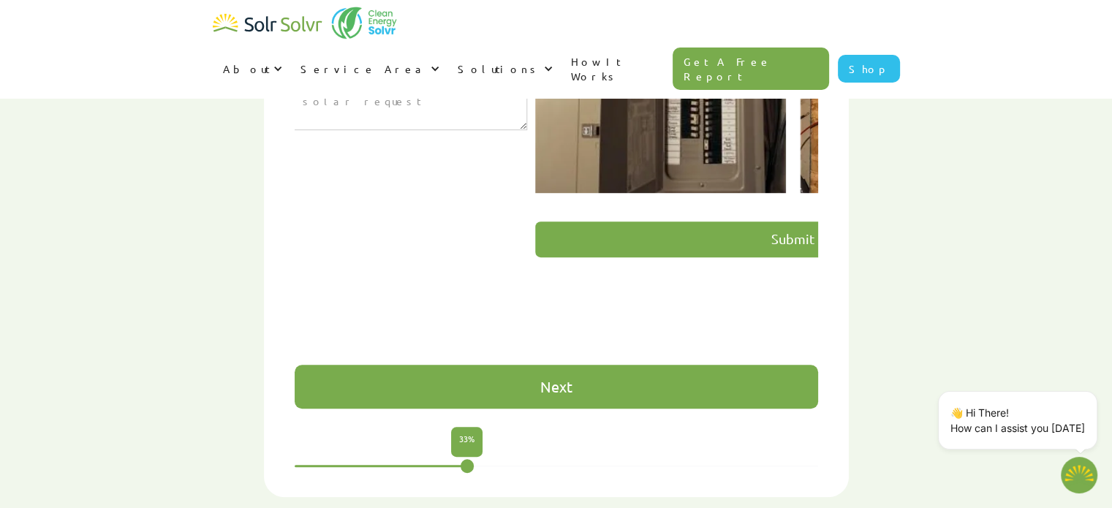
type textarea "x"
